Goal: Find specific page/section: Find specific page/section

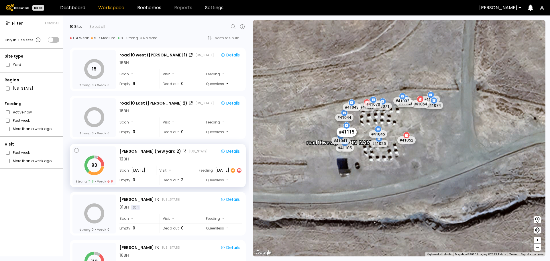
click at [351, 134] on div "# 41115" at bounding box center [347, 132] width 20 height 9
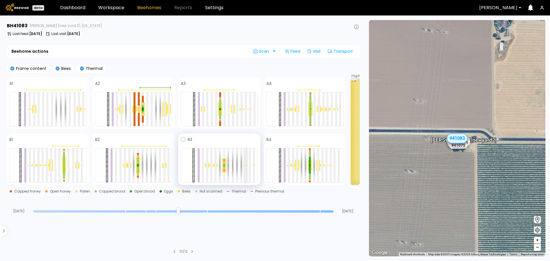
click at [245, 162] on div at bounding box center [246, 165] width 2 height 34
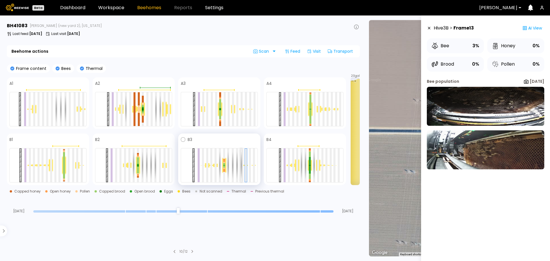
click at [241, 161] on div at bounding box center [241, 165] width 2 height 34
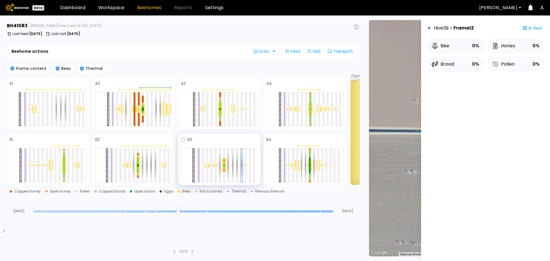
click at [214, 165] on div at bounding box center [216, 166] width 4 height 4
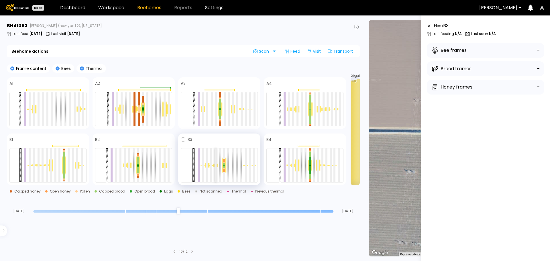
click at [216, 164] on div at bounding box center [216, 165] width 2 height 34
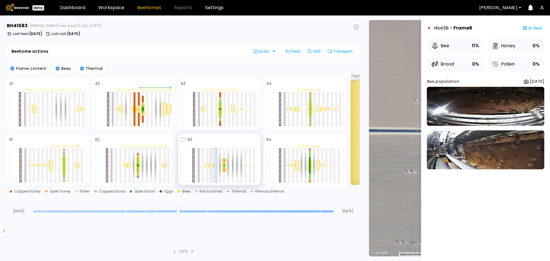
click at [212, 166] on div at bounding box center [211, 165] width 2 height 34
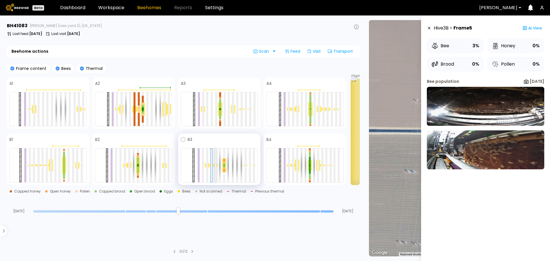
click at [216, 165] on div at bounding box center [216, 165] width 2 height 34
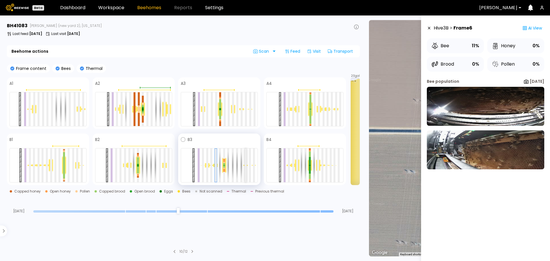
click at [246, 166] on div at bounding box center [246, 165] width 2 height 34
